Goal: Task Accomplishment & Management: Use online tool/utility

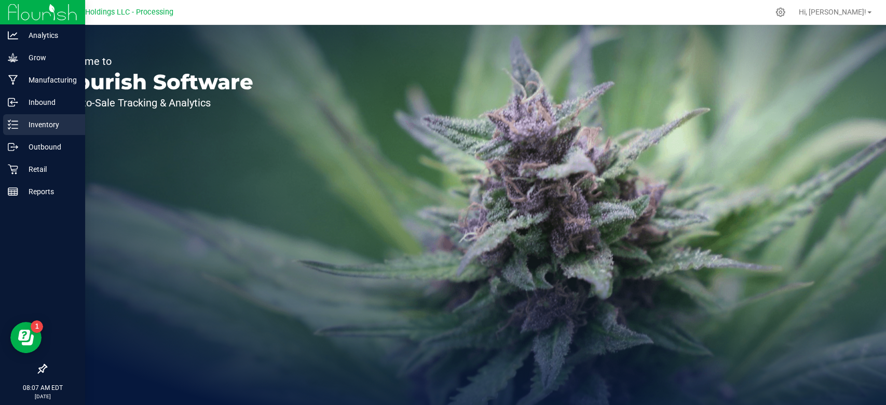
click at [8, 125] on icon at bounding box center [13, 124] width 10 height 10
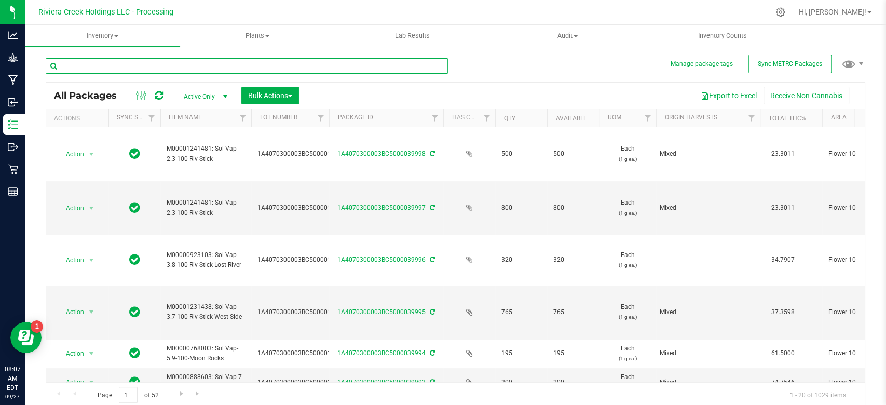
click at [105, 63] on input "text" at bounding box center [247, 66] width 402 height 16
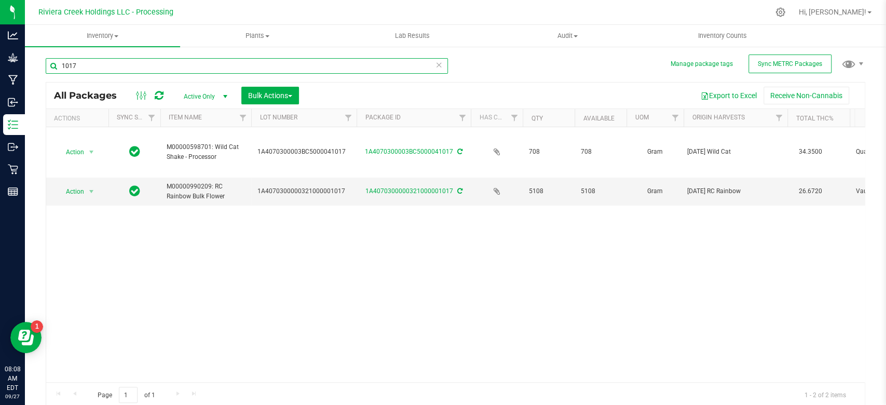
drag, startPoint x: 329, startPoint y: 120, endPoint x: 357, endPoint y: 118, distance: 28.6
click at [357, 118] on div "Actions Sync Status Item Name Lot Number Package ID Has COA Qty Available UOM O…" at bounding box center [450, 118] width 809 height 18
type input "1017"
click at [89, 190] on span "select" at bounding box center [91, 191] width 8 height 8
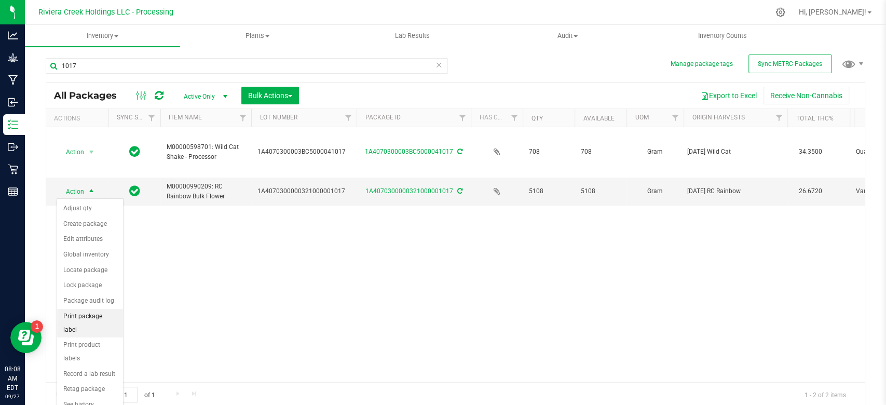
click at [82, 314] on li "Print package label" at bounding box center [90, 323] width 66 height 29
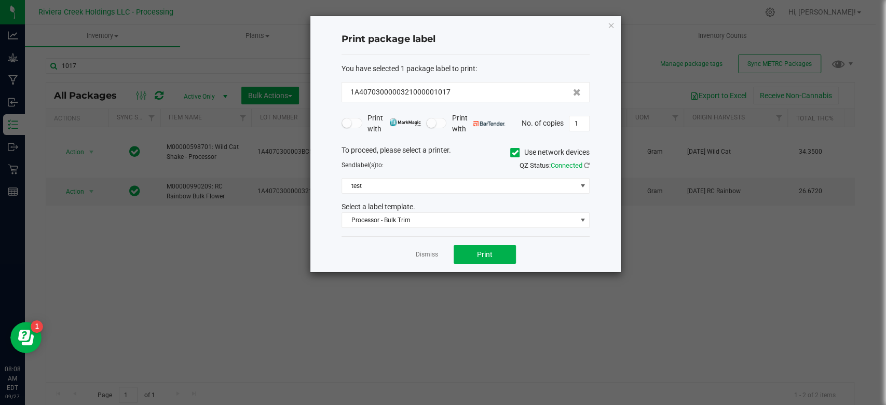
click at [513, 153] on icon at bounding box center [515, 153] width 7 height 0
click at [0, 0] on input "Use network devices" at bounding box center [0, 0] width 0 height 0
click at [585, 187] on span at bounding box center [582, 186] width 8 height 8
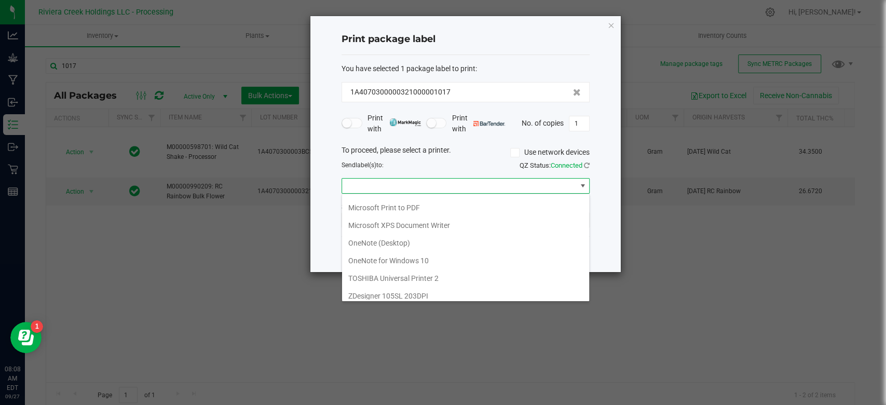
scroll to position [194, 0]
click at [393, 256] on GK420d "ZDesigner GK420d" at bounding box center [465, 258] width 247 height 18
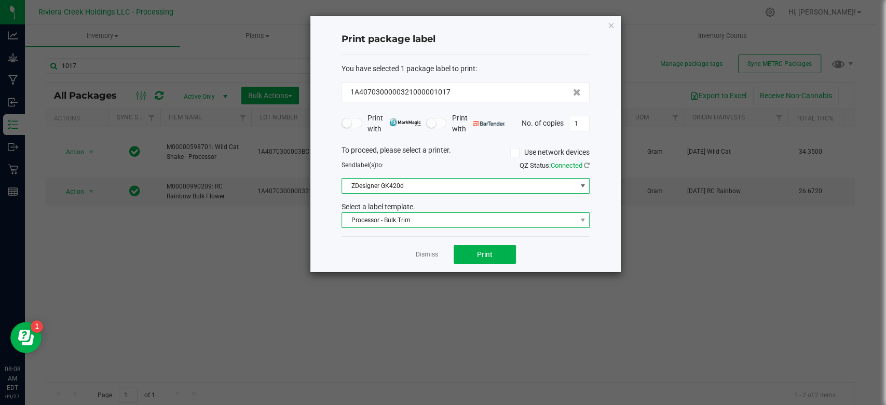
click at [446, 222] on span "Processor - Bulk Trim" at bounding box center [459, 220] width 234 height 15
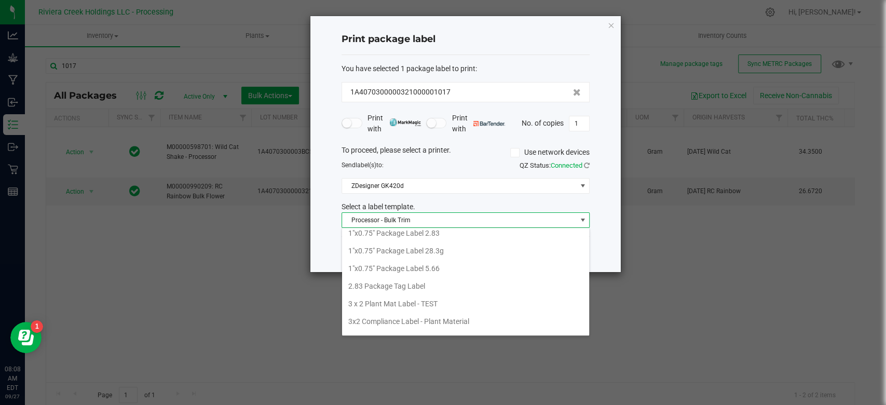
scroll to position [0, 0]
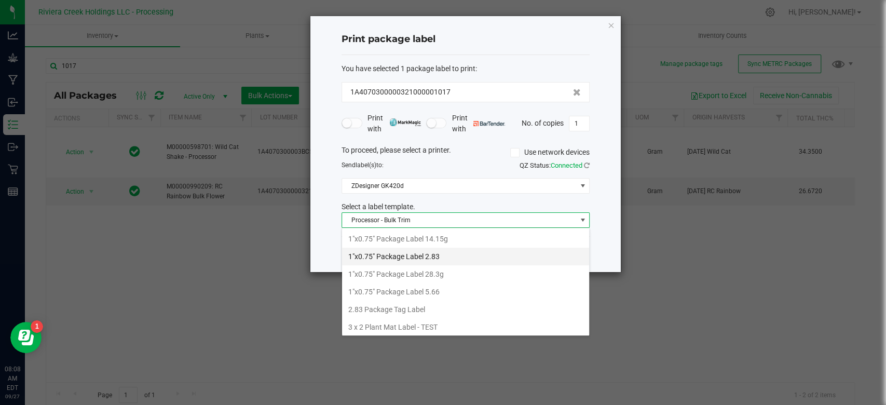
click at [420, 252] on li "1"x0.75" Package Label 2.83" at bounding box center [465, 257] width 247 height 18
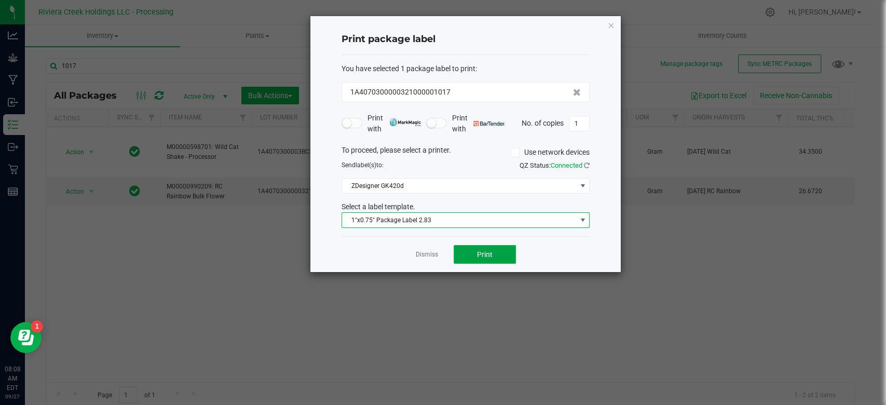
click at [484, 252] on span "Print" at bounding box center [485, 254] width 16 height 8
click at [585, 124] on input "1" at bounding box center [580, 123] width 20 height 15
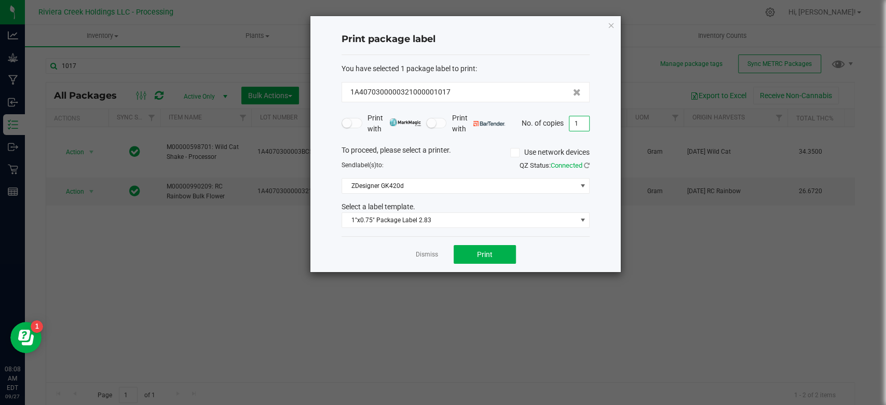
click at [585, 124] on input "1" at bounding box center [580, 123] width 20 height 15
type input "35"
click at [474, 258] on button "Print" at bounding box center [485, 254] width 62 height 19
click at [609, 23] on icon "button" at bounding box center [611, 25] width 7 height 12
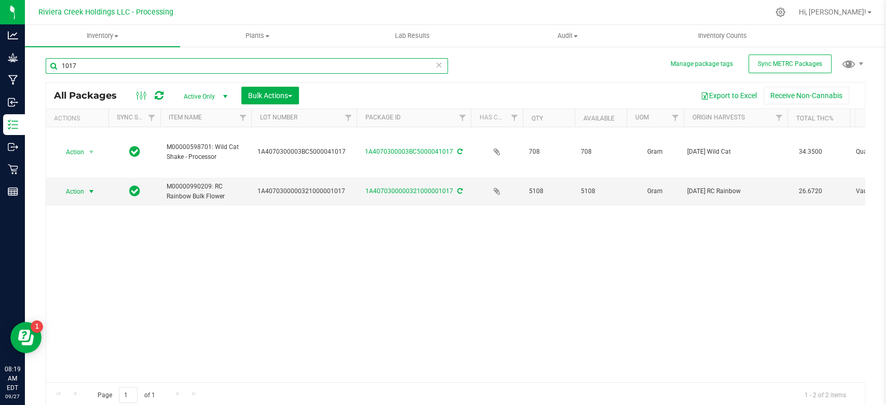
click at [104, 66] on input "1017" at bounding box center [247, 66] width 402 height 16
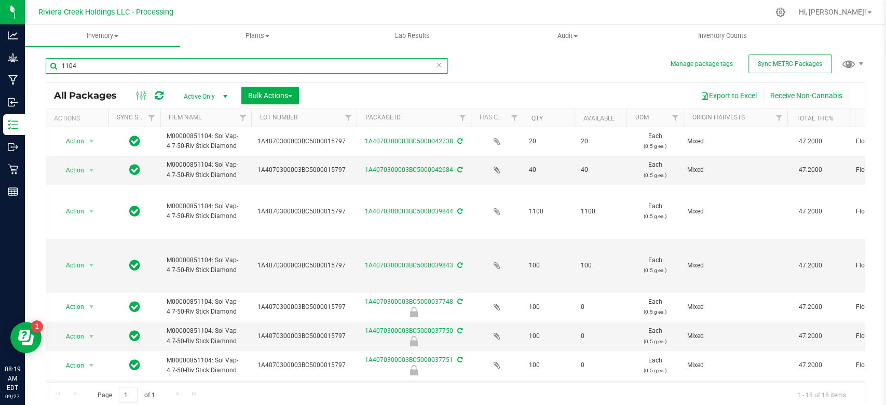
type input "1104"
click at [435, 115] on th "Package ID" at bounding box center [414, 118] width 114 height 18
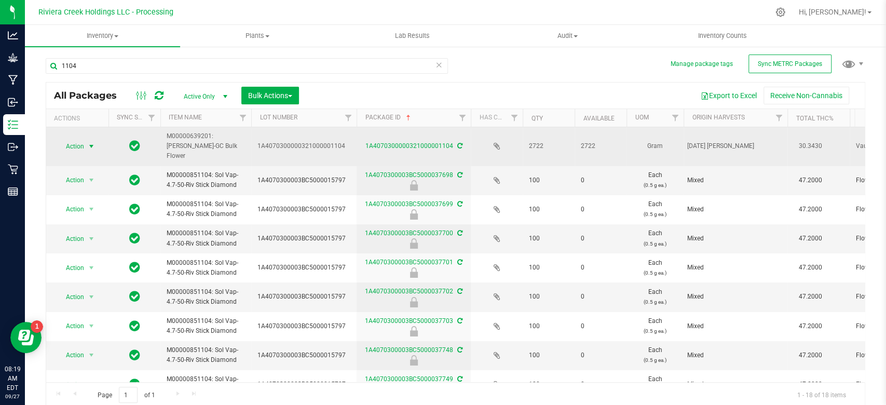
click at [91, 142] on span "select" at bounding box center [91, 146] width 8 height 8
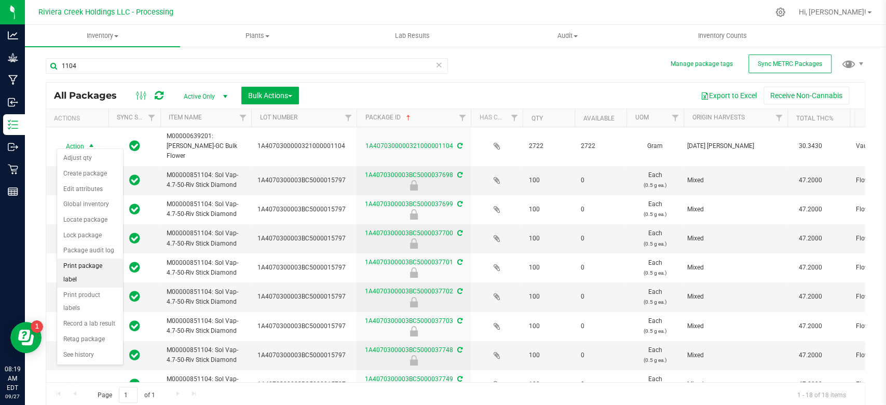
click at [66, 265] on li "Print package label" at bounding box center [90, 273] width 66 height 29
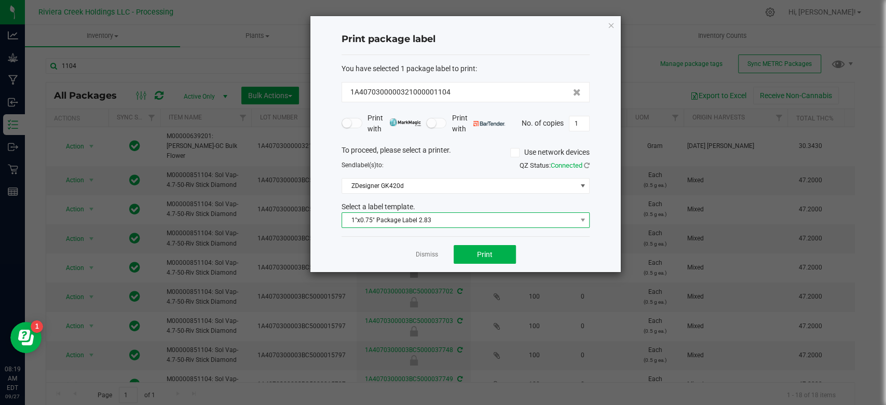
click at [397, 218] on span "1"x0.75" Package Label 2.83" at bounding box center [459, 220] width 234 height 15
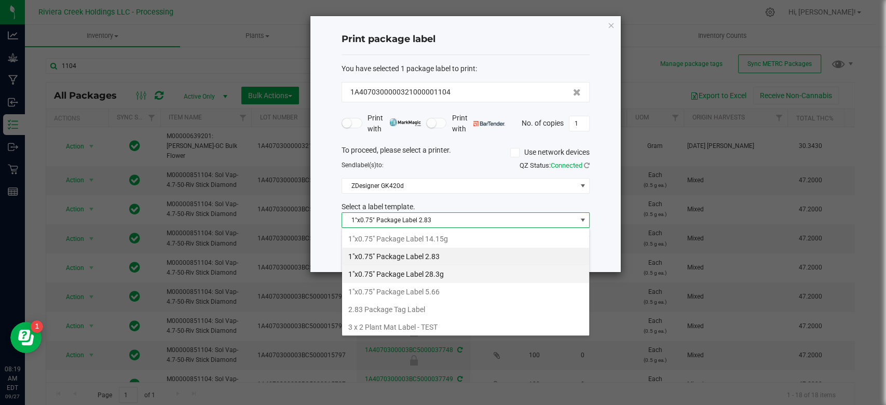
scroll to position [15, 248]
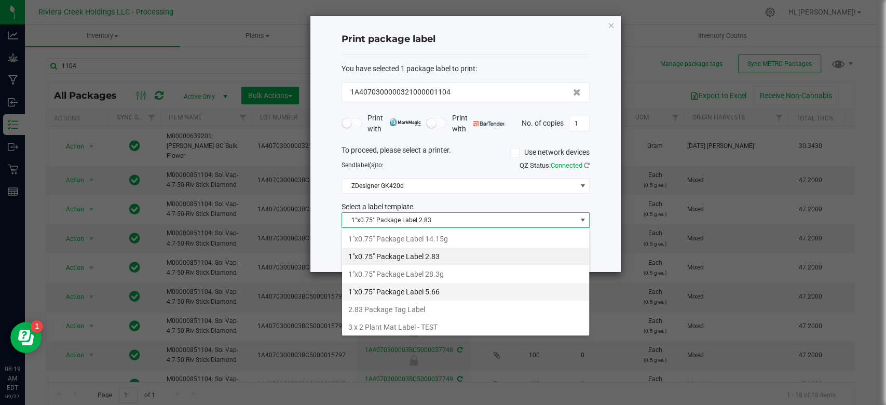
click at [422, 291] on li "1"x0.75" Package Label 5.66" at bounding box center [465, 292] width 247 height 18
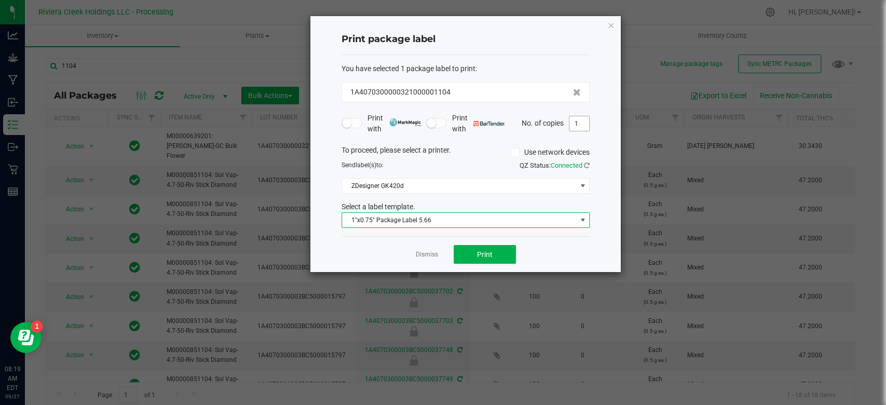
click at [581, 120] on input "1" at bounding box center [580, 123] width 20 height 15
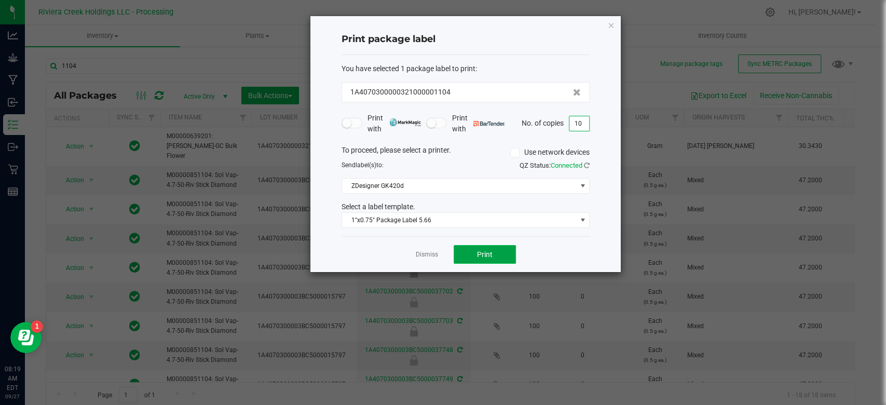
click at [478, 254] on span "Print" at bounding box center [485, 254] width 16 height 8
click at [582, 127] on input "10" at bounding box center [580, 123] width 20 height 15
type input "5"
click at [469, 251] on button "Print" at bounding box center [485, 254] width 62 height 19
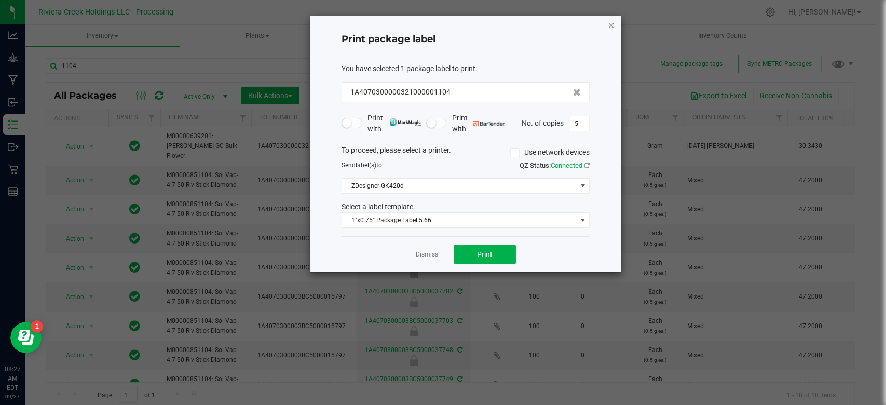
click at [611, 23] on icon "button" at bounding box center [611, 25] width 7 height 12
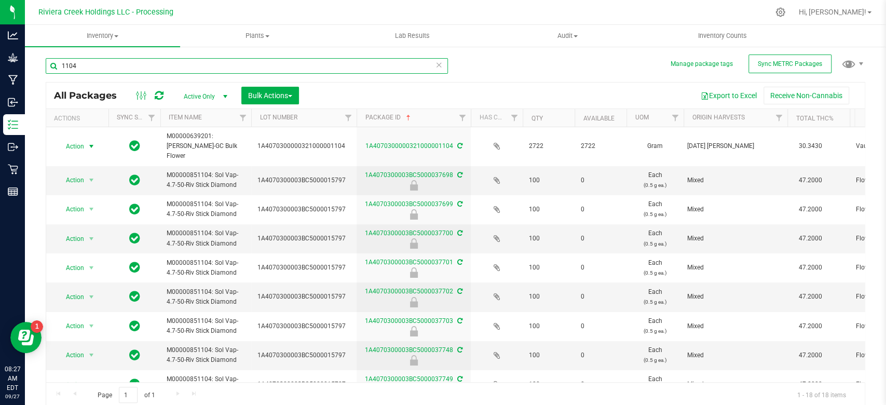
drag, startPoint x: 100, startPoint y: 64, endPoint x: 108, endPoint y: 80, distance: 17.7
click at [100, 64] on input "1104" at bounding box center [247, 66] width 402 height 16
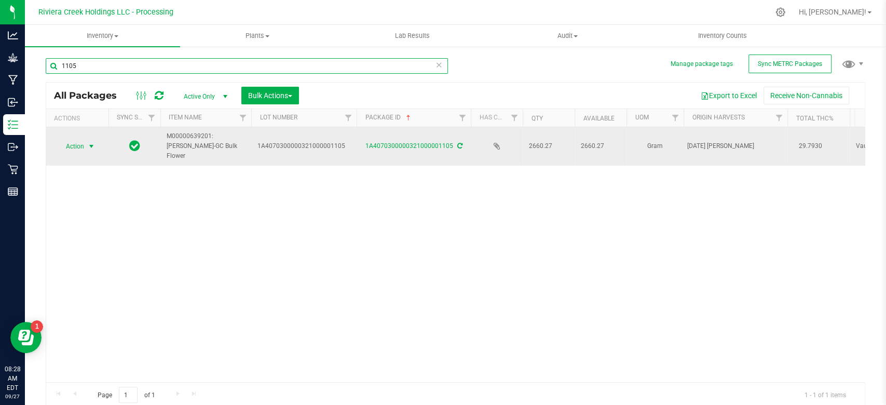
type input "1105"
click at [94, 142] on span "select" at bounding box center [91, 146] width 8 height 8
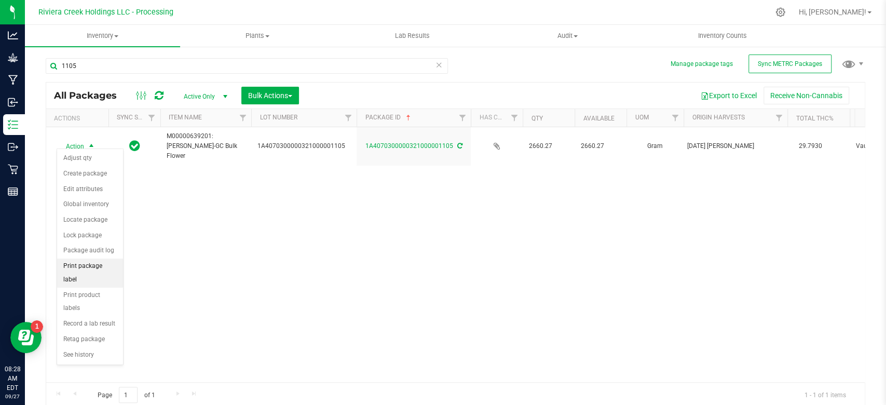
click at [101, 264] on li "Print package label" at bounding box center [90, 273] width 66 height 29
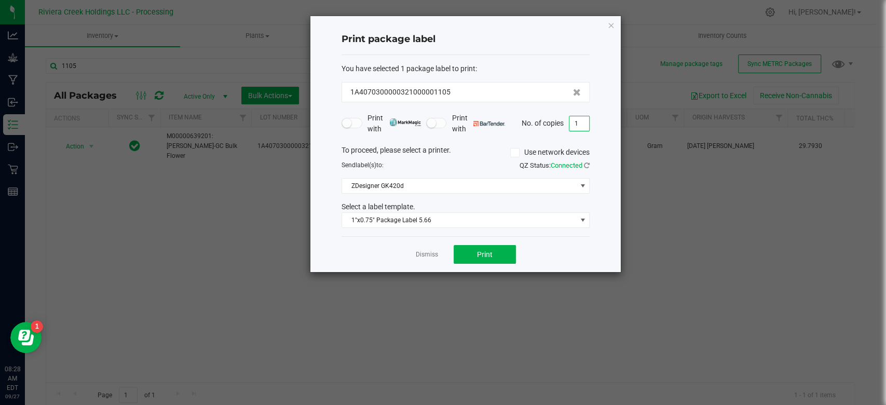
click at [583, 122] on input "1" at bounding box center [580, 123] width 20 height 15
type input "10"
click at [485, 257] on span "Print" at bounding box center [485, 254] width 16 height 8
click at [615, 23] on div "Print package label You have selected 1 package label to print : 1A407030000032…" at bounding box center [466, 144] width 311 height 256
click at [611, 25] on icon "button" at bounding box center [611, 25] width 7 height 12
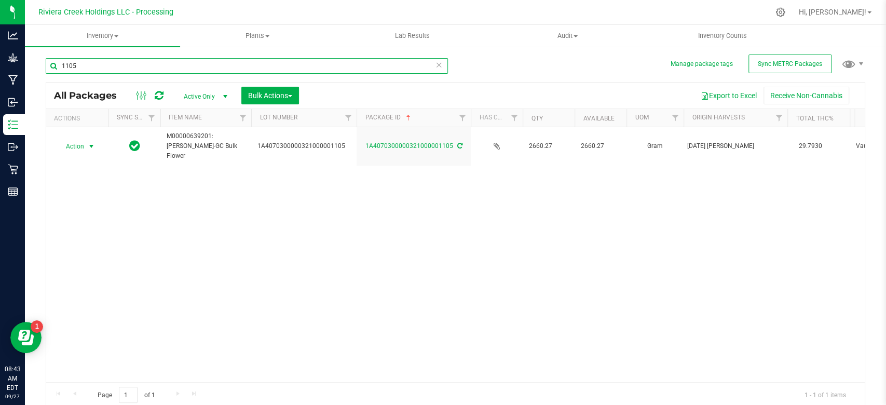
click at [97, 65] on input "1105" at bounding box center [247, 66] width 402 height 16
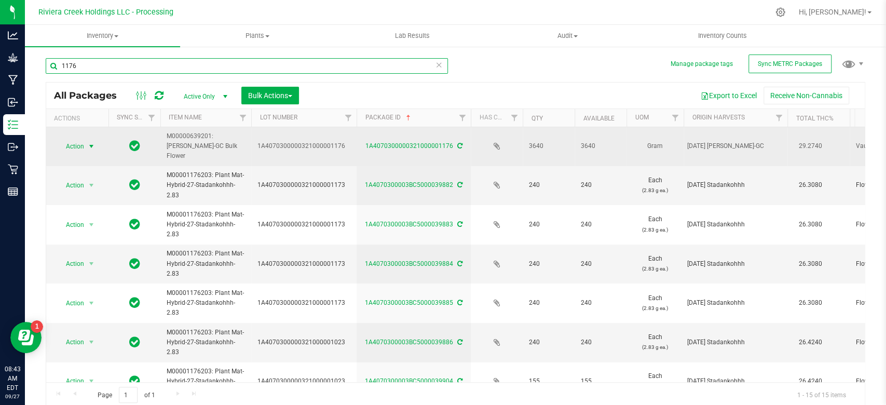
type input "1176"
click at [85, 141] on span "select" at bounding box center [91, 146] width 13 height 15
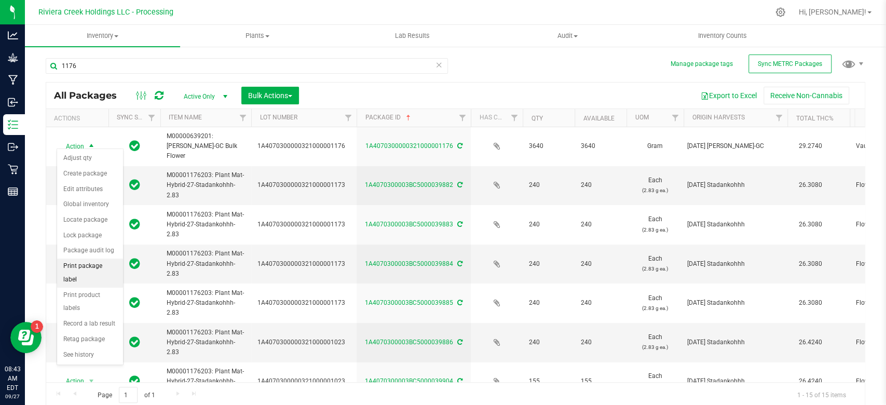
click at [84, 265] on li "Print package label" at bounding box center [90, 273] width 66 height 29
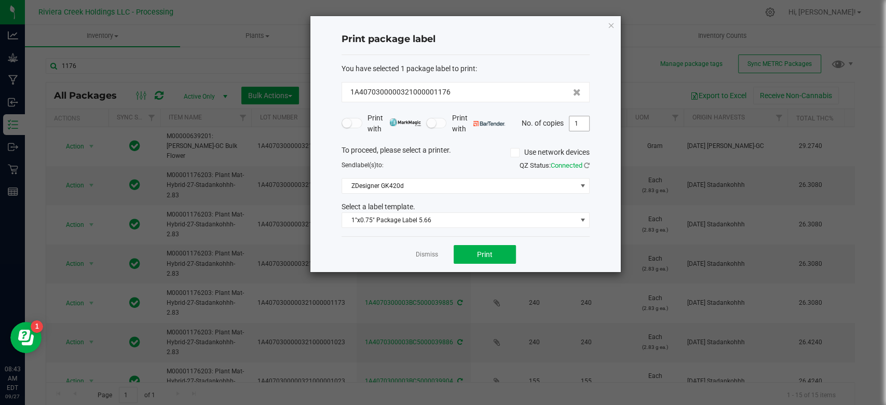
click at [577, 123] on input "1" at bounding box center [580, 123] width 20 height 15
type input "14"
click at [483, 253] on span "Print" at bounding box center [485, 254] width 16 height 8
click at [611, 24] on icon "button" at bounding box center [611, 25] width 7 height 12
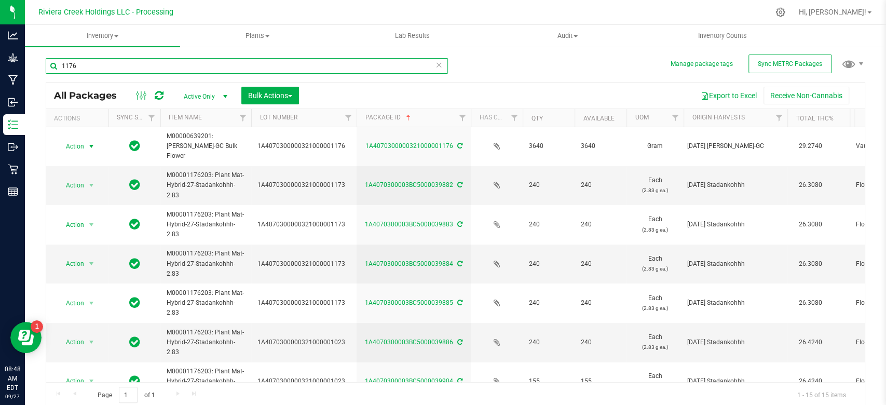
click at [82, 64] on input "1176" at bounding box center [247, 66] width 402 height 16
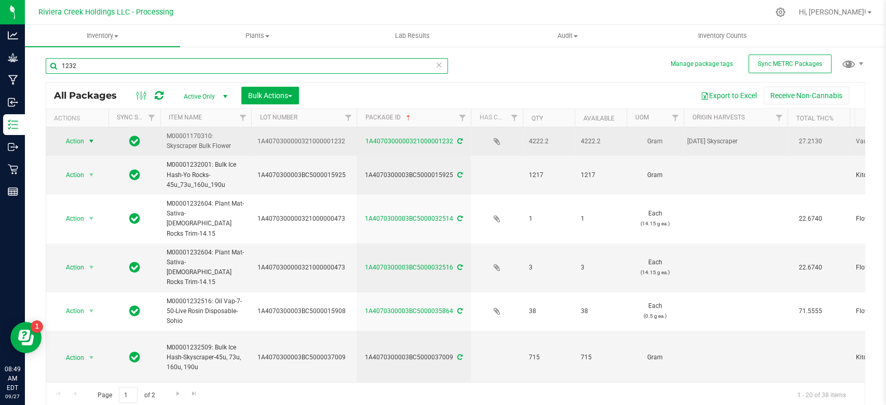
type input "1232"
click at [74, 142] on span "Action" at bounding box center [71, 141] width 28 height 15
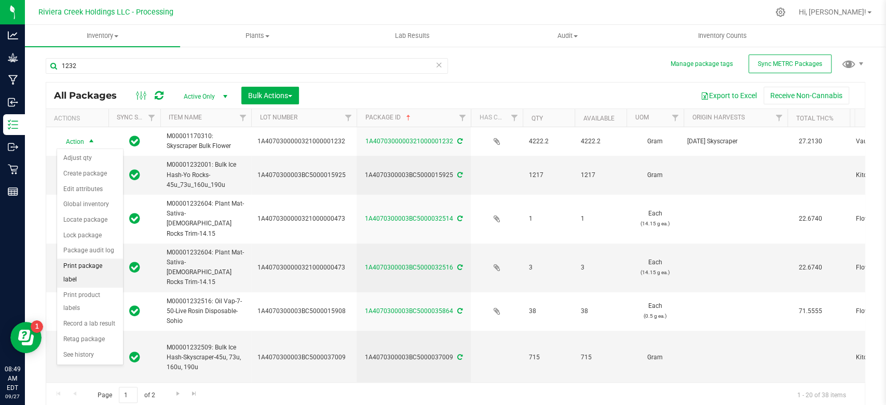
click at [102, 262] on li "Print package label" at bounding box center [90, 273] width 66 height 29
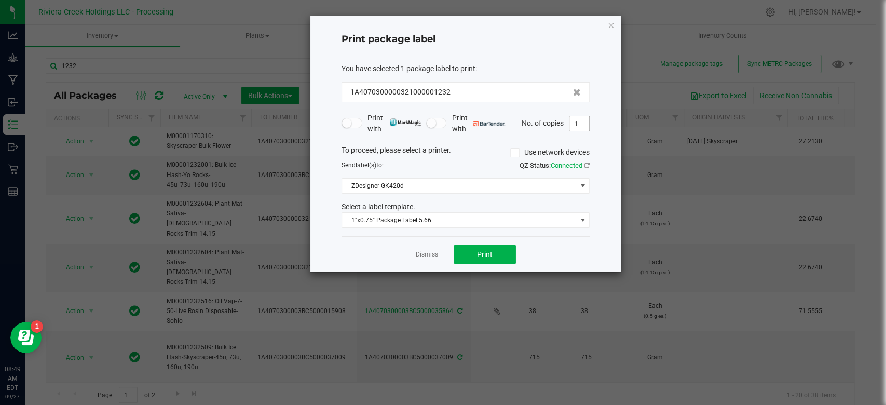
click at [579, 126] on input "1" at bounding box center [580, 123] width 20 height 15
type input "26"
click at [490, 250] on span "Print" at bounding box center [485, 254] width 16 height 8
click at [564, 30] on div "Print package label" at bounding box center [466, 39] width 248 height 31
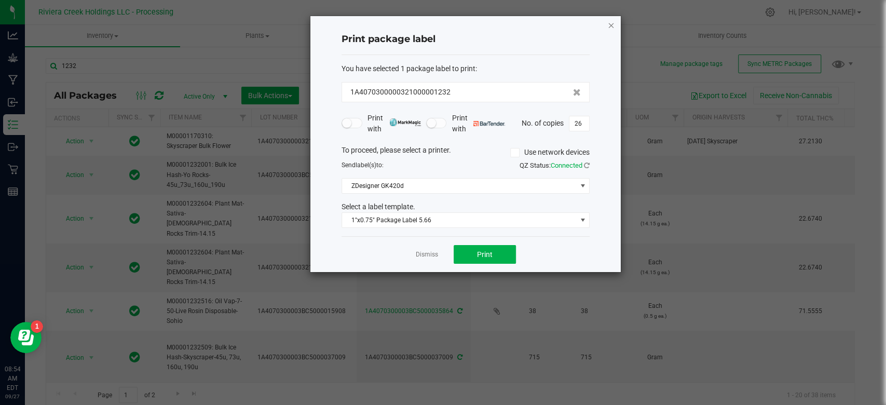
click at [609, 26] on icon "button" at bounding box center [611, 25] width 7 height 12
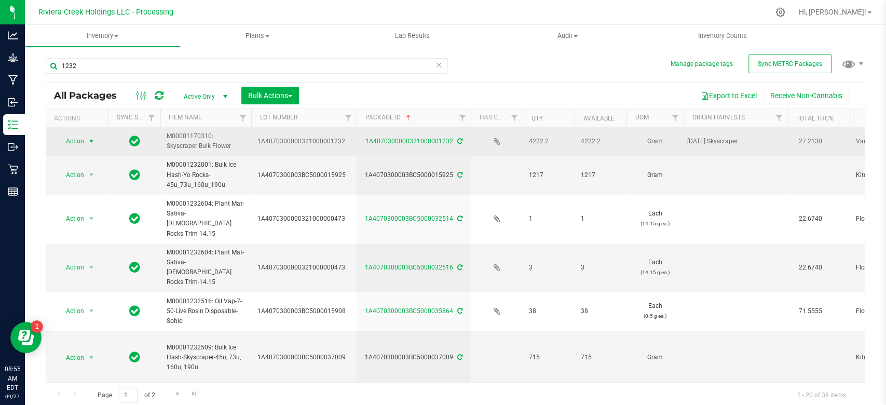
click at [79, 138] on span "Action" at bounding box center [71, 141] width 28 height 15
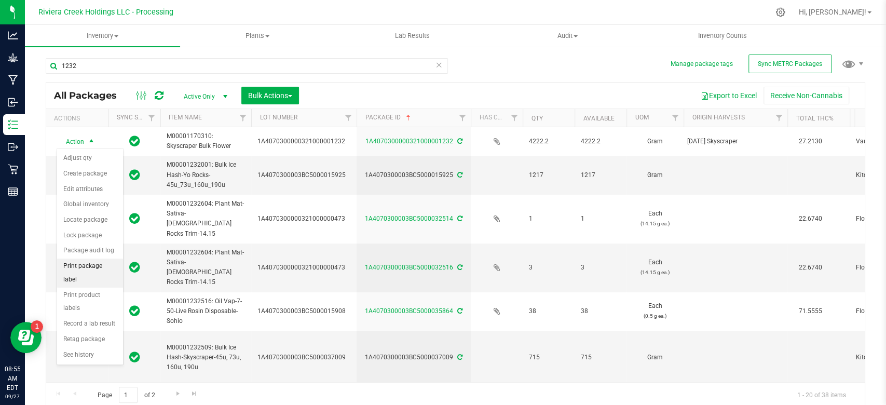
click at [101, 264] on li "Print package label" at bounding box center [90, 273] width 66 height 29
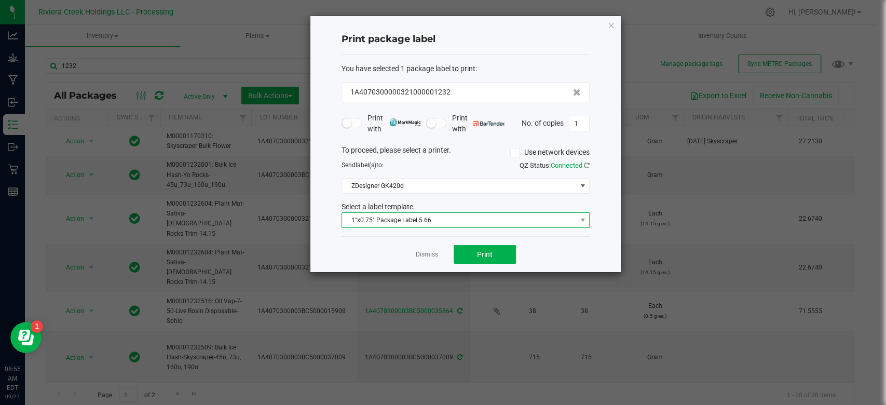
click at [373, 219] on span "1"x0.75" Package Label 5.66" at bounding box center [459, 220] width 234 height 15
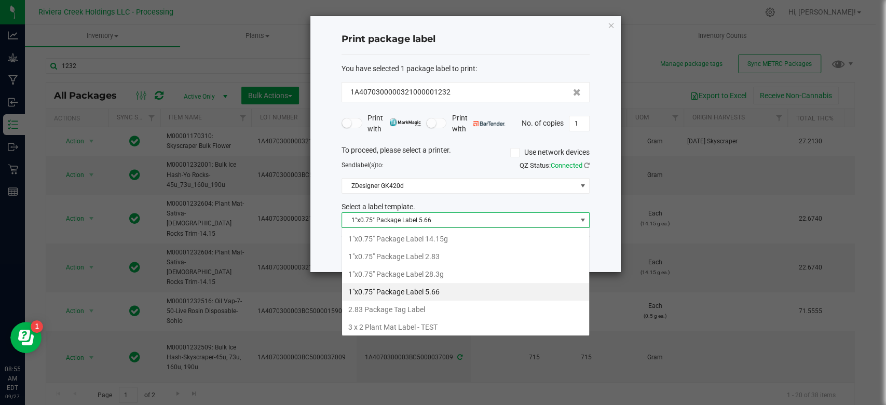
scroll to position [15, 248]
click at [438, 238] on li "1"x0.75" Package Label 14.15g" at bounding box center [465, 239] width 247 height 18
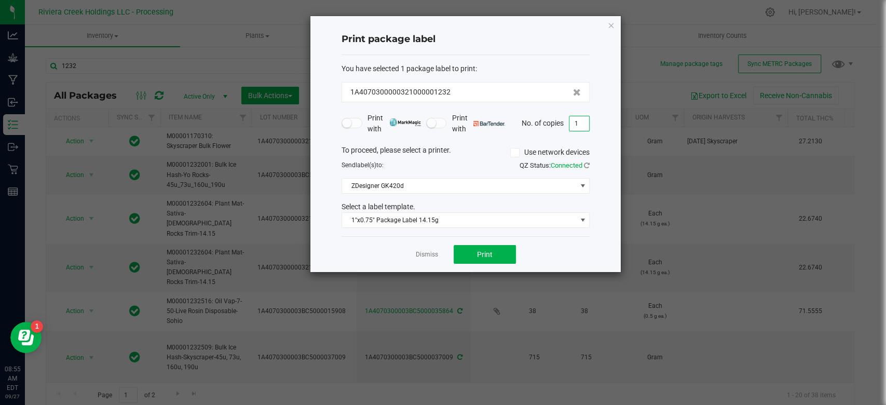
click at [581, 124] on input "1" at bounding box center [580, 123] width 20 height 15
type input "26"
click at [488, 260] on button "Print" at bounding box center [485, 254] width 62 height 19
click at [610, 25] on icon "button" at bounding box center [611, 25] width 7 height 12
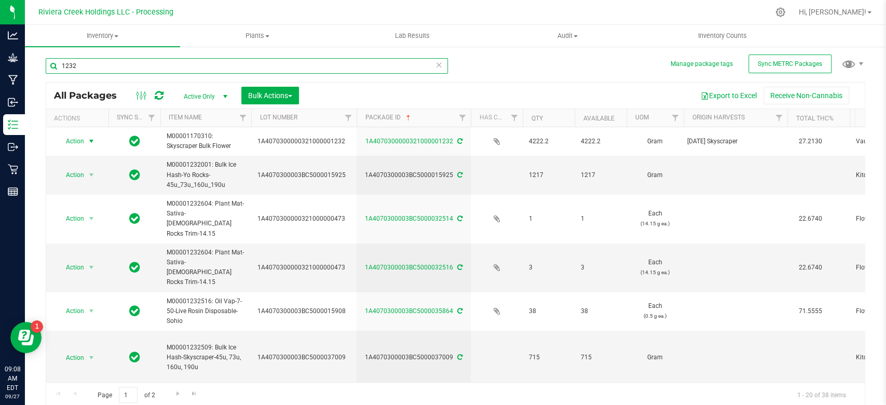
click at [129, 64] on input "1232" at bounding box center [247, 66] width 402 height 16
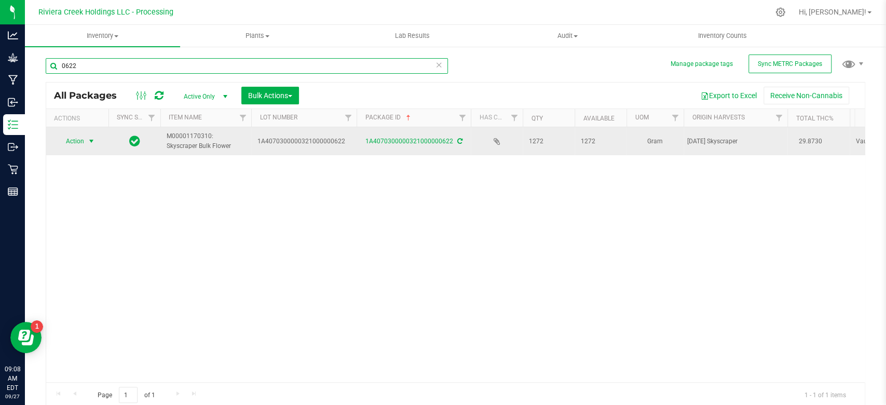
type input "0622"
click at [87, 143] on span "select" at bounding box center [91, 141] width 8 height 8
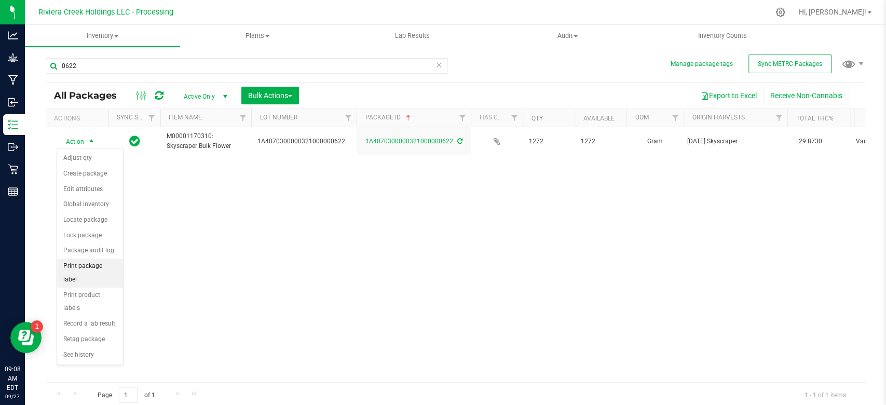
click at [101, 268] on li "Print package label" at bounding box center [90, 273] width 66 height 29
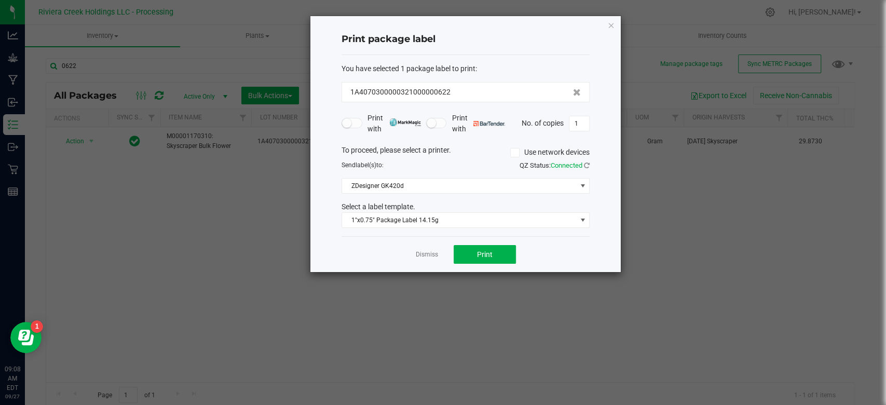
click at [420, 209] on div "Select a label template." at bounding box center [466, 206] width 264 height 11
click at [419, 214] on span "1"x0.75" Package Label 14.15g" at bounding box center [459, 220] width 234 height 15
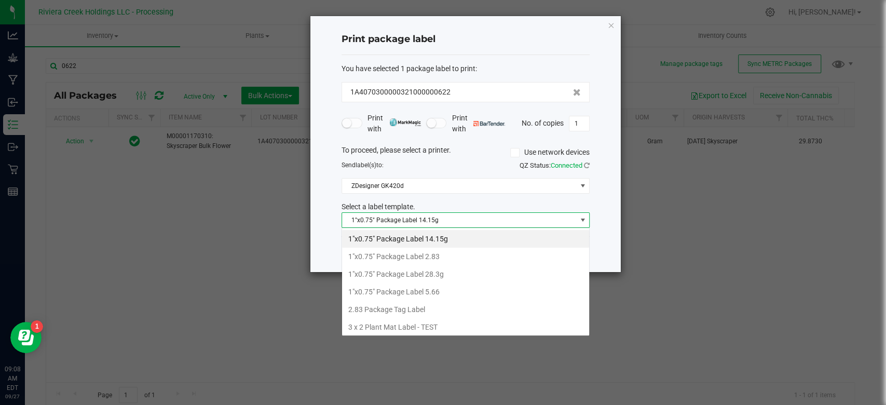
scroll to position [15, 248]
click at [424, 293] on li "1"x0.75" Package Label 5.66" at bounding box center [465, 292] width 247 height 18
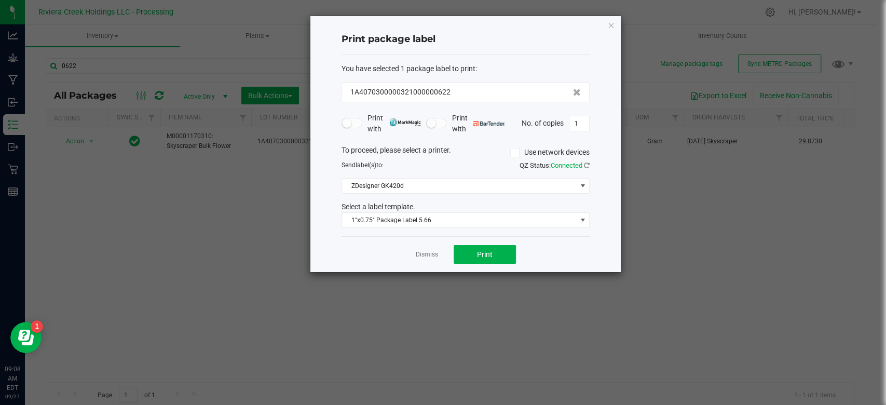
click at [373, 248] on div "Dismiss Print" at bounding box center [466, 254] width 248 height 36
click at [587, 127] on input "1" at bounding box center [580, 123] width 20 height 15
type input "6"
click at [460, 239] on div "Dismiss Print" at bounding box center [466, 254] width 248 height 36
click at [480, 251] on span "Print" at bounding box center [485, 254] width 16 height 8
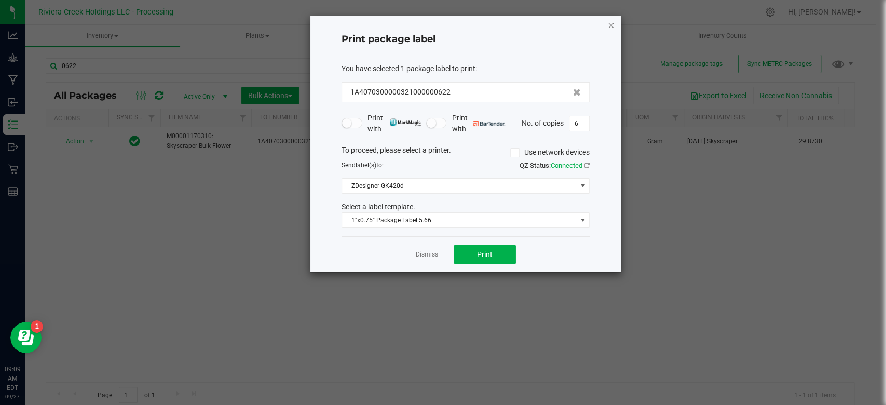
click at [612, 23] on icon "button" at bounding box center [611, 25] width 7 height 12
